Goal: Transaction & Acquisition: Purchase product/service

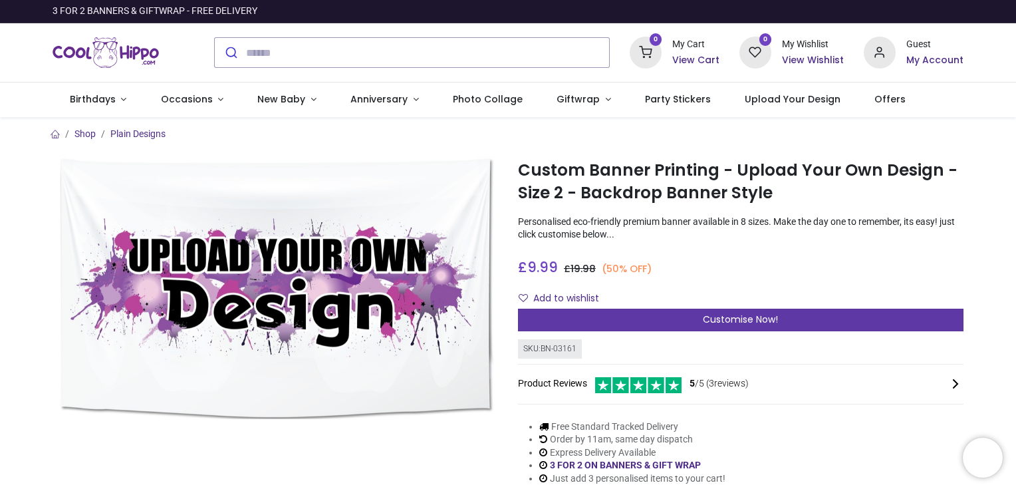
click at [871, 313] on div "Customise Now!" at bounding box center [741, 320] width 446 height 23
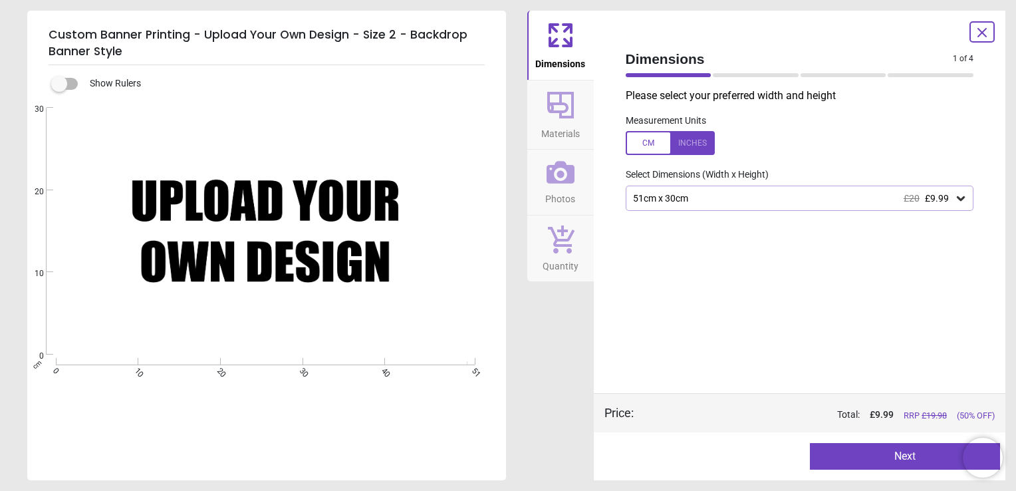
click at [564, 164] on icon at bounding box center [561, 172] width 28 height 23
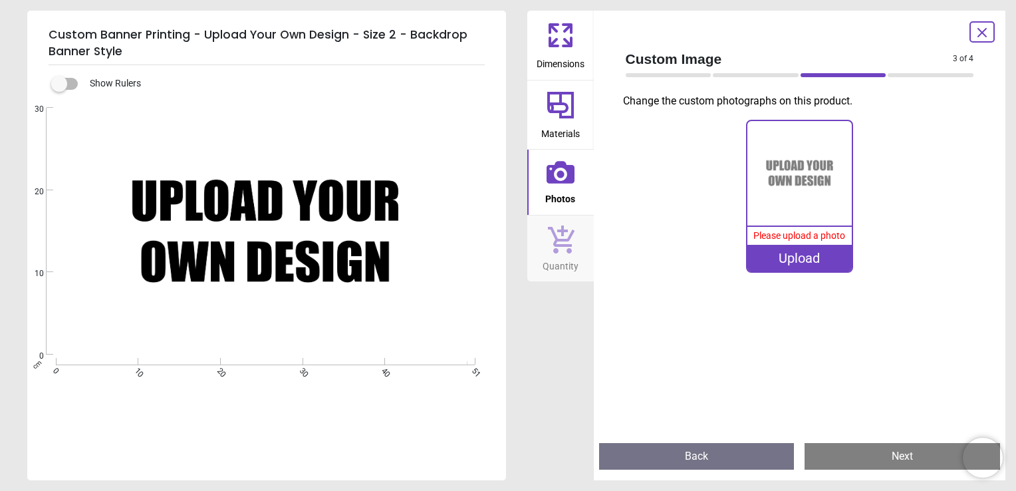
click at [823, 257] on div "Upload" at bounding box center [800, 258] width 104 height 27
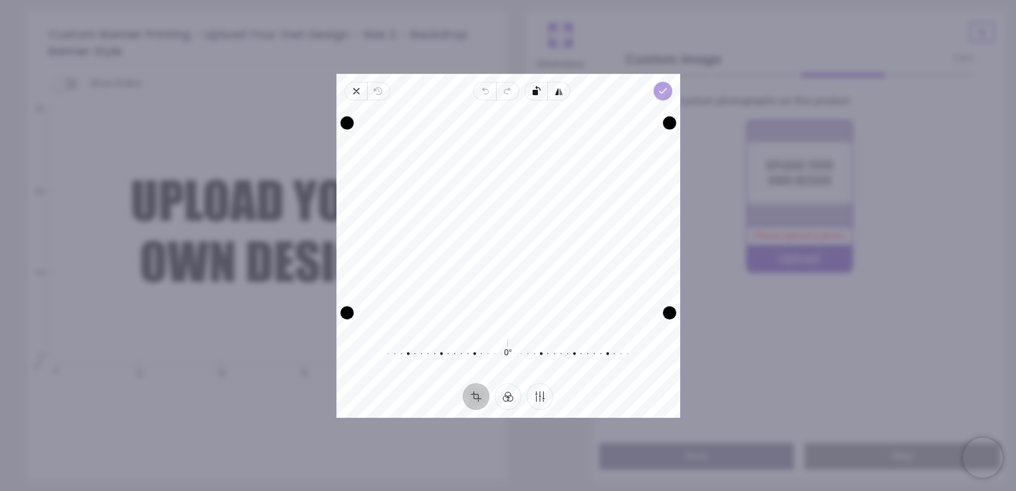
click at [664, 86] on icon "button" at bounding box center [662, 91] width 11 height 11
